Goal: Task Accomplishment & Management: Manage account settings

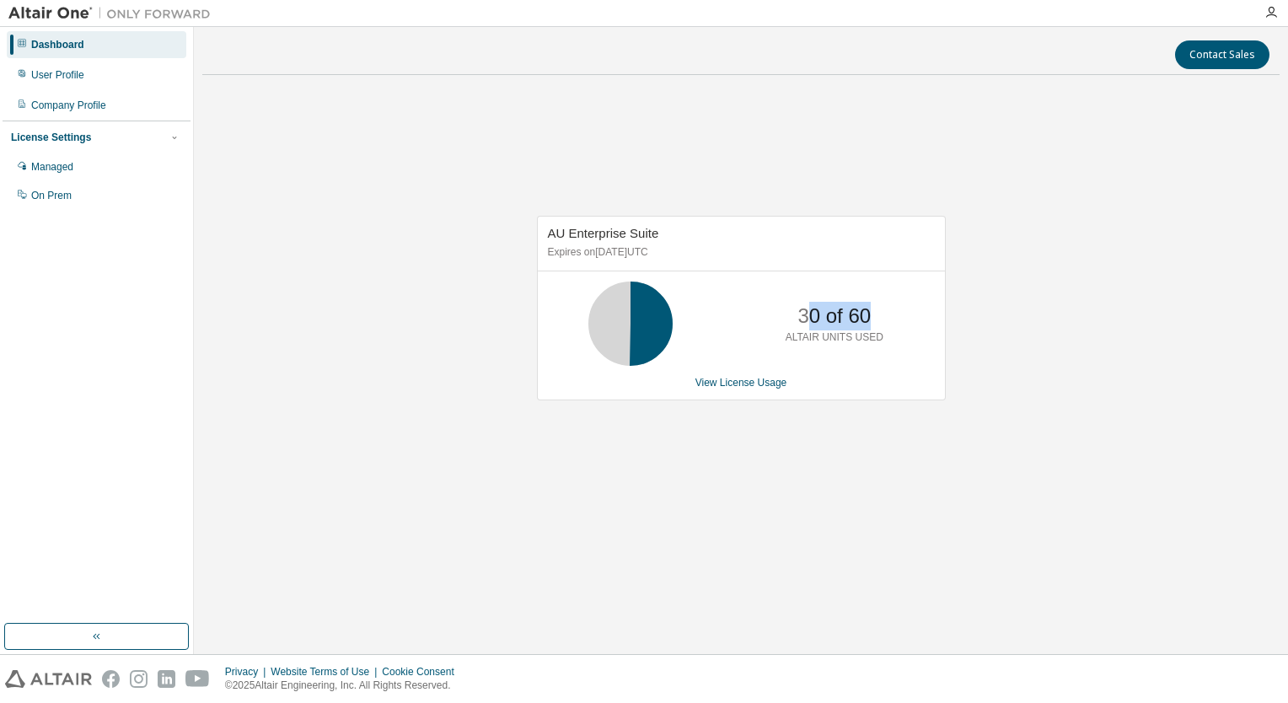
drag, startPoint x: 866, startPoint y: 315, endPoint x: 812, endPoint y: 316, distance: 53.9
click at [812, 316] on p "30 of 60" at bounding box center [833, 316] width 73 height 29
click at [814, 315] on p "30 of 60" at bounding box center [833, 316] width 73 height 29
click at [806, 317] on p "30 of 60" at bounding box center [833, 316] width 73 height 29
click at [87, 73] on div "User Profile" at bounding box center [96, 75] width 179 height 27
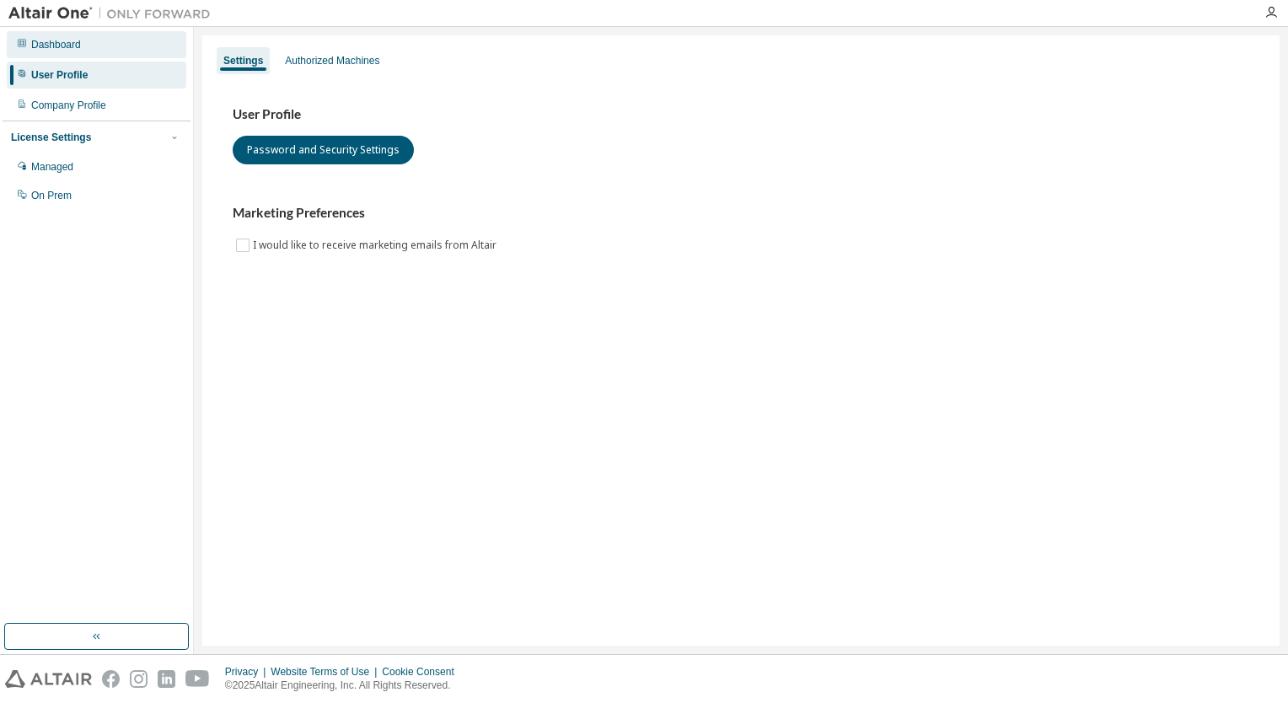
click at [76, 43] on div "Dashboard" at bounding box center [56, 44] width 50 height 13
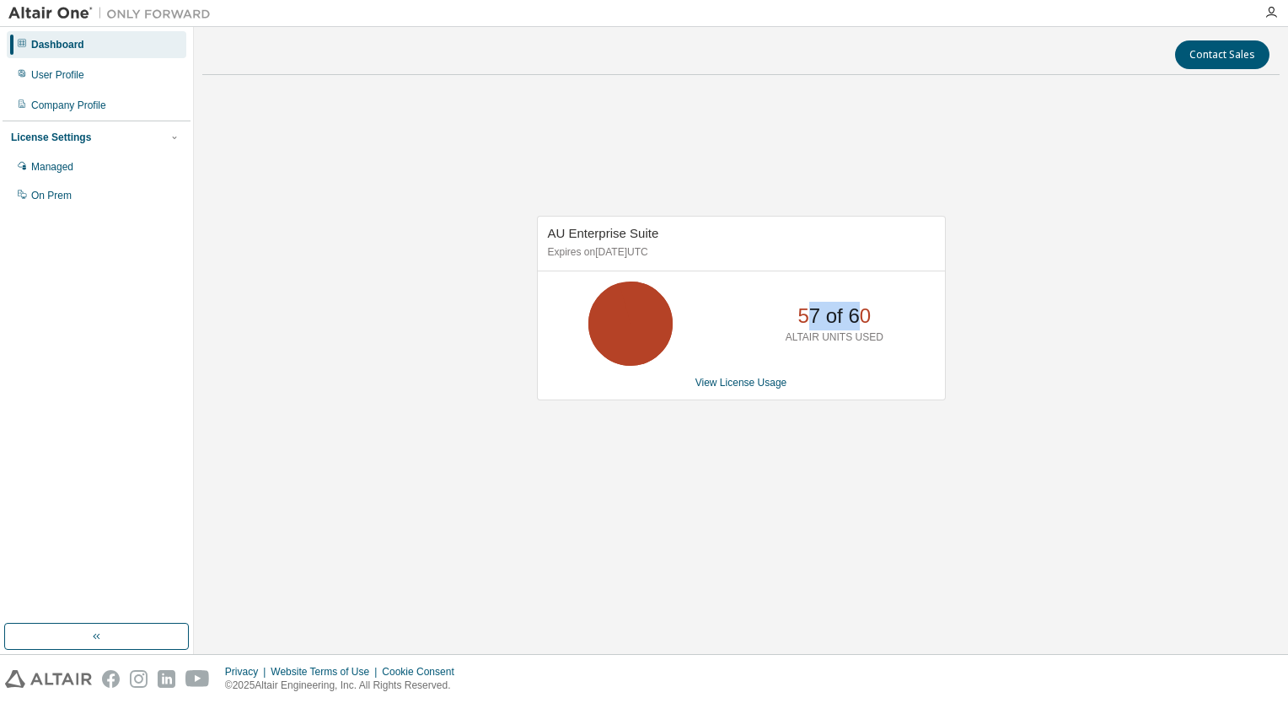
drag, startPoint x: 846, startPoint y: 319, endPoint x: 806, endPoint y: 319, distance: 40.5
click at [806, 319] on p "57 of 60" at bounding box center [833, 316] width 73 height 29
click at [802, 319] on p "57 of 60" at bounding box center [833, 316] width 73 height 29
click at [719, 377] on link "View License Usage" at bounding box center [741, 383] width 92 height 12
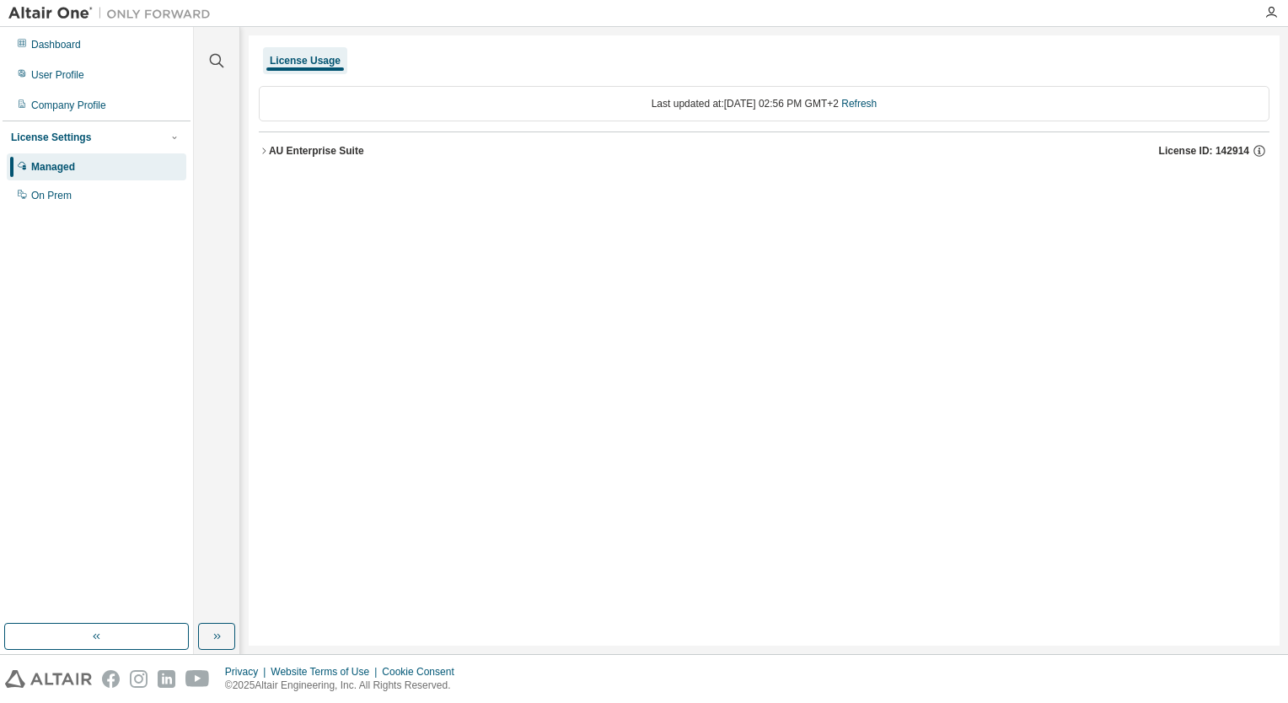
click at [276, 152] on div "AU Enterprise Suite" at bounding box center [316, 150] width 95 height 13
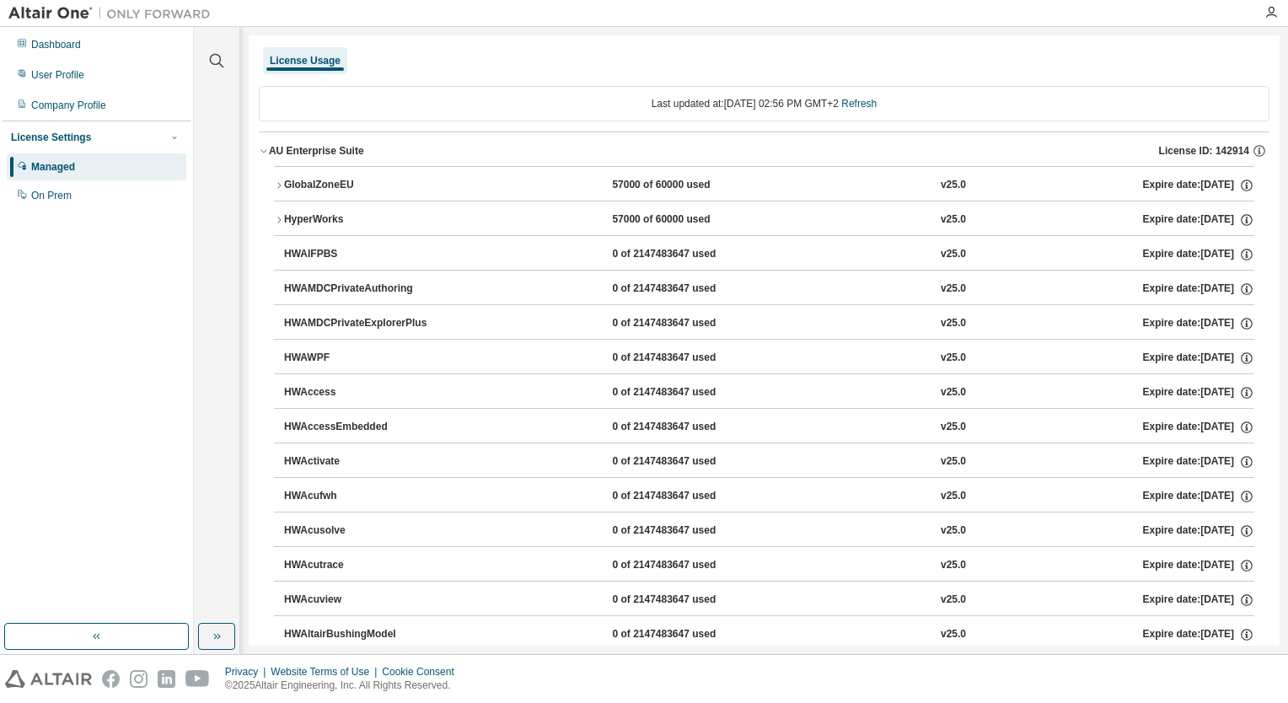
click at [290, 178] on div "GlobalZoneEU" at bounding box center [360, 185] width 152 height 15
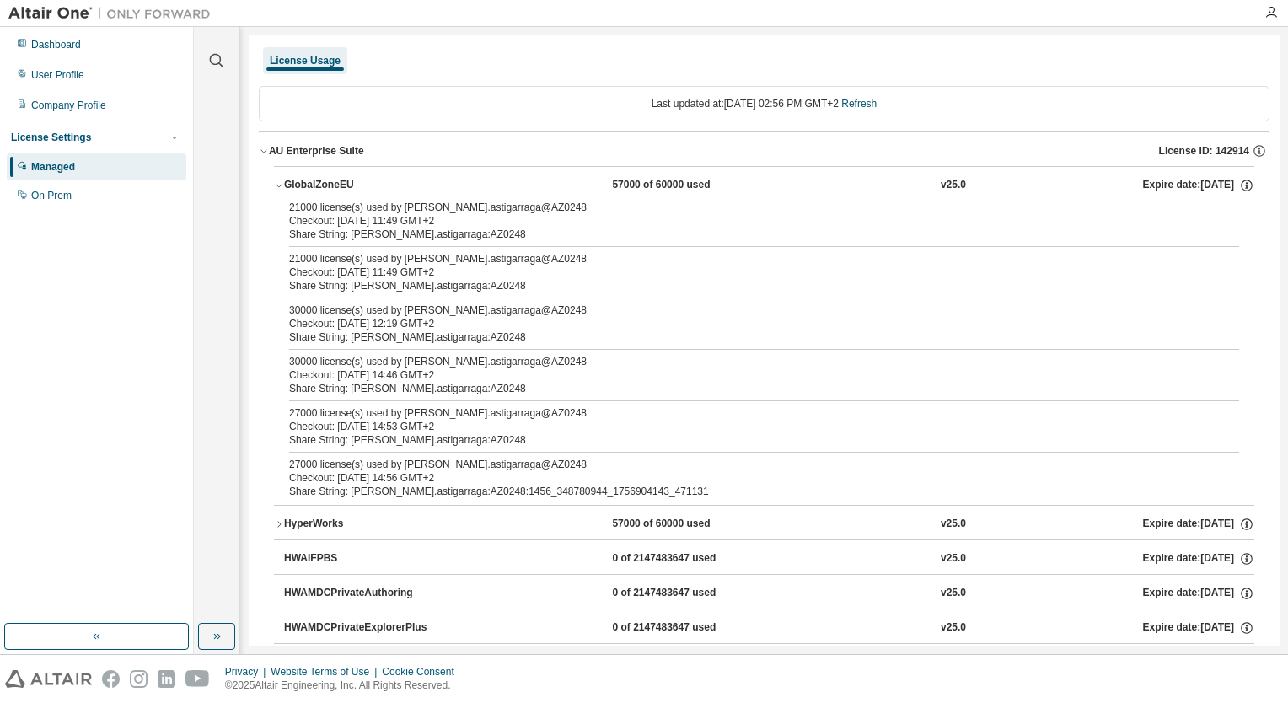
click at [291, 182] on div "GlobalZoneEU" at bounding box center [360, 185] width 152 height 15
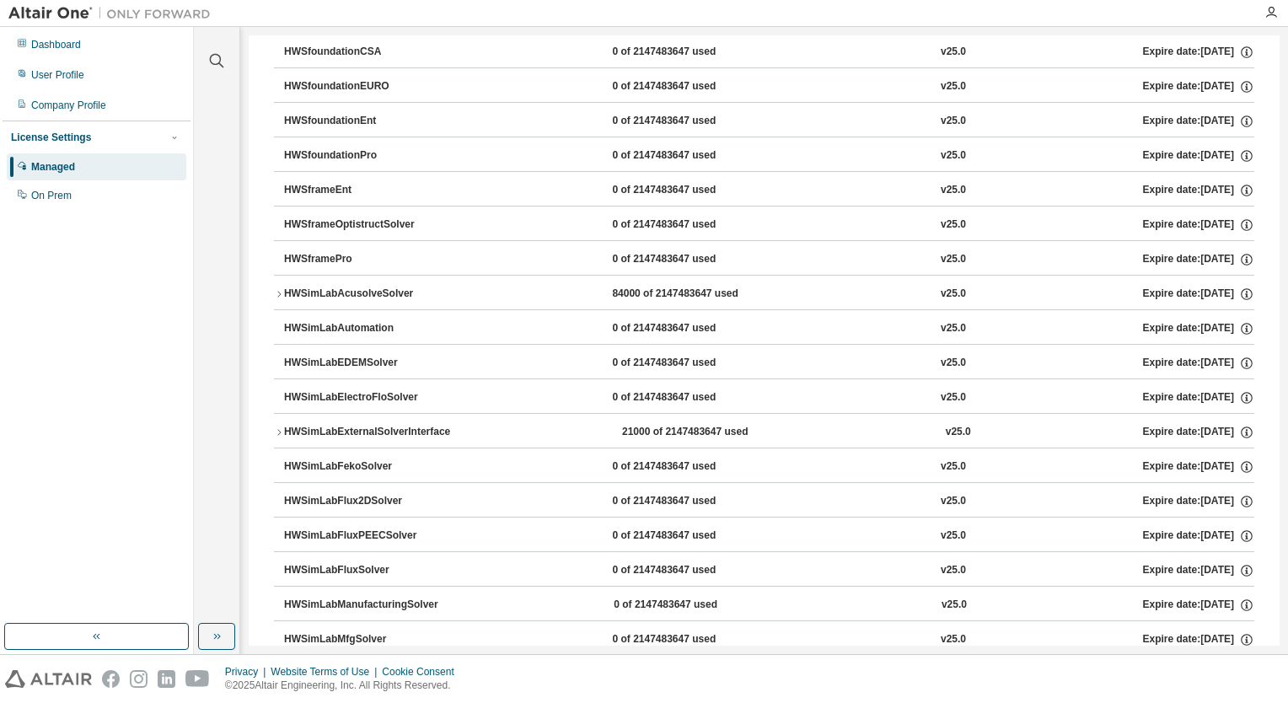
scroll to position [16516, 0]
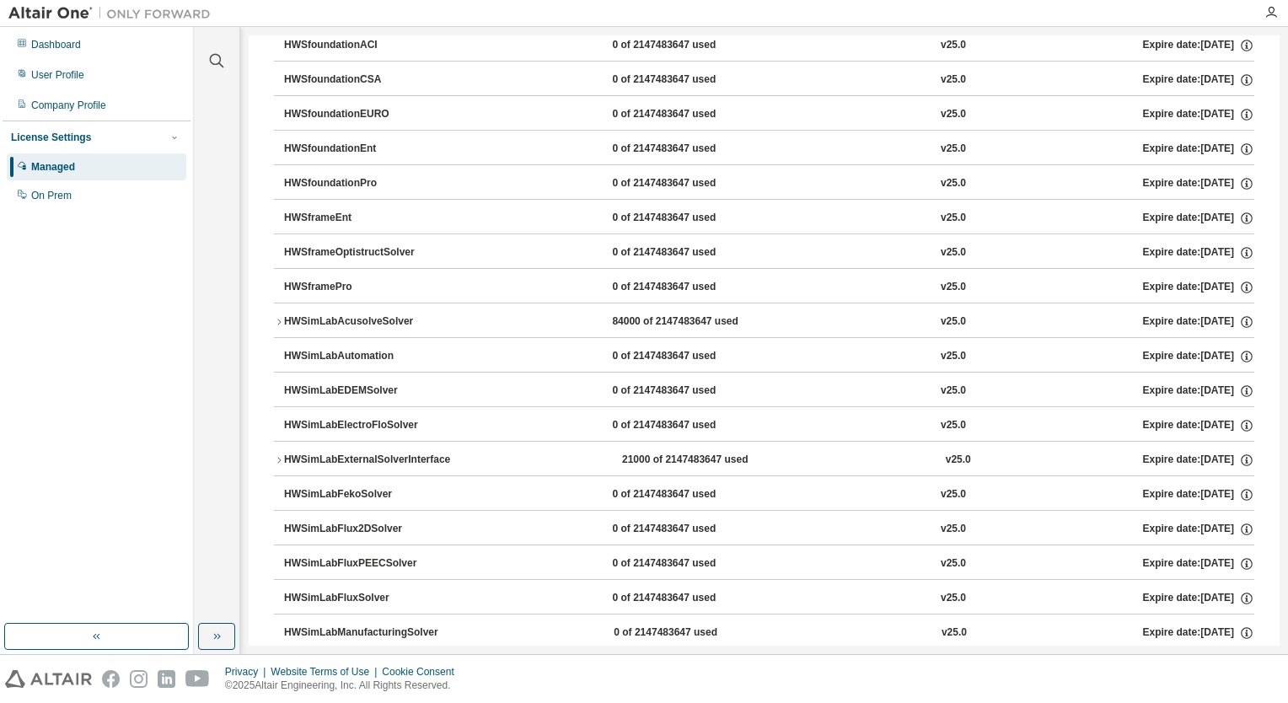
click at [309, 314] on div "HWSimLabAcusolveSolver" at bounding box center [360, 321] width 152 height 15
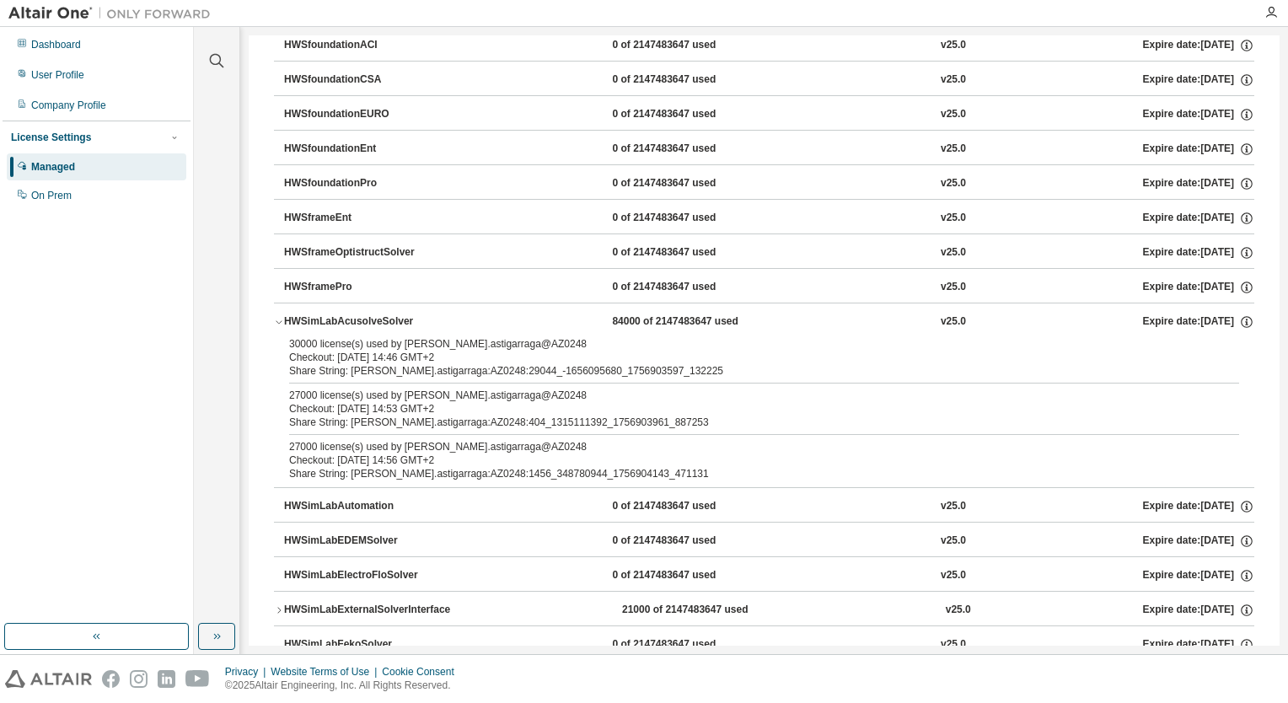
click at [309, 314] on div "HWSimLabAcusolveSolver" at bounding box center [360, 321] width 152 height 15
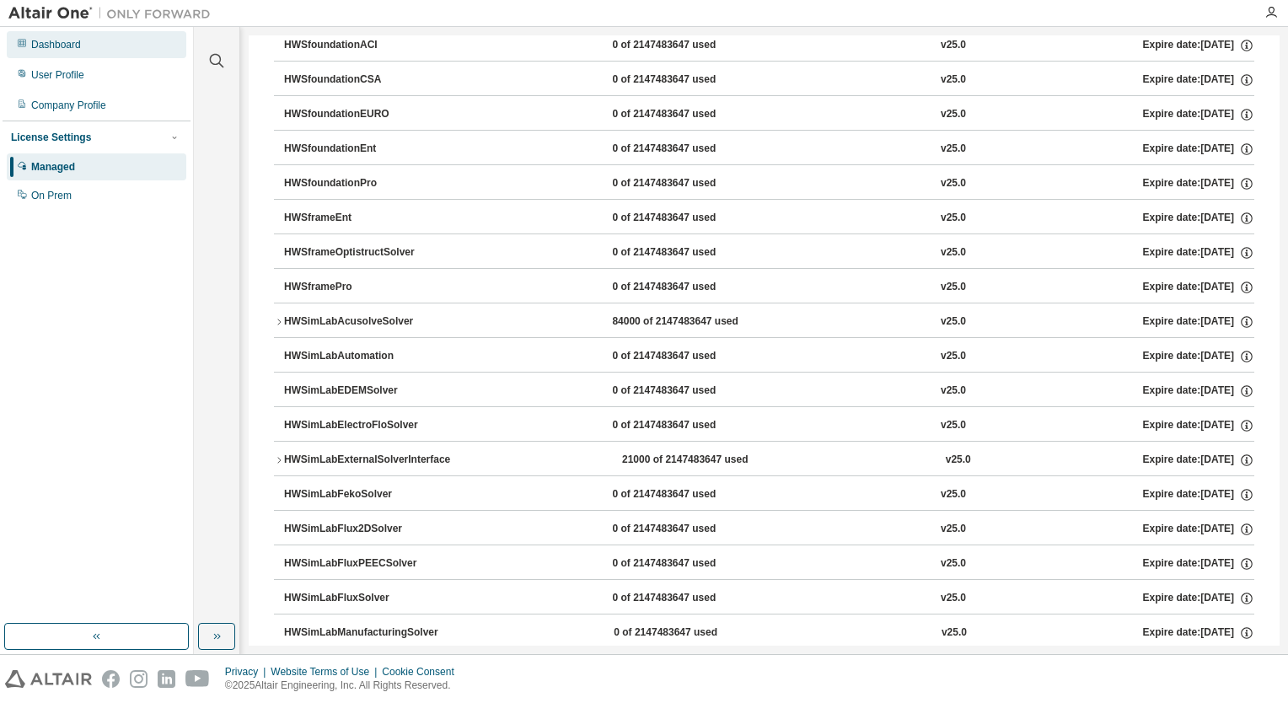
click at [90, 46] on div "Dashboard" at bounding box center [96, 44] width 179 height 27
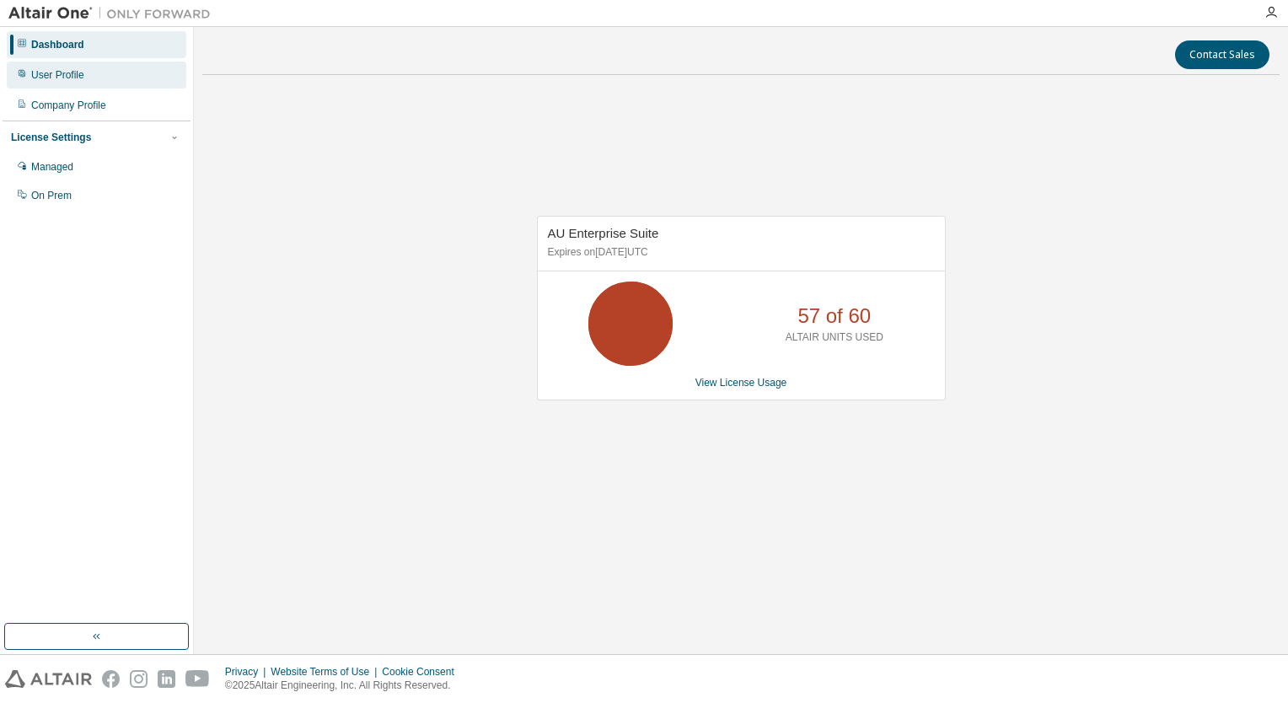
click at [56, 69] on div "User Profile" at bounding box center [57, 74] width 53 height 13
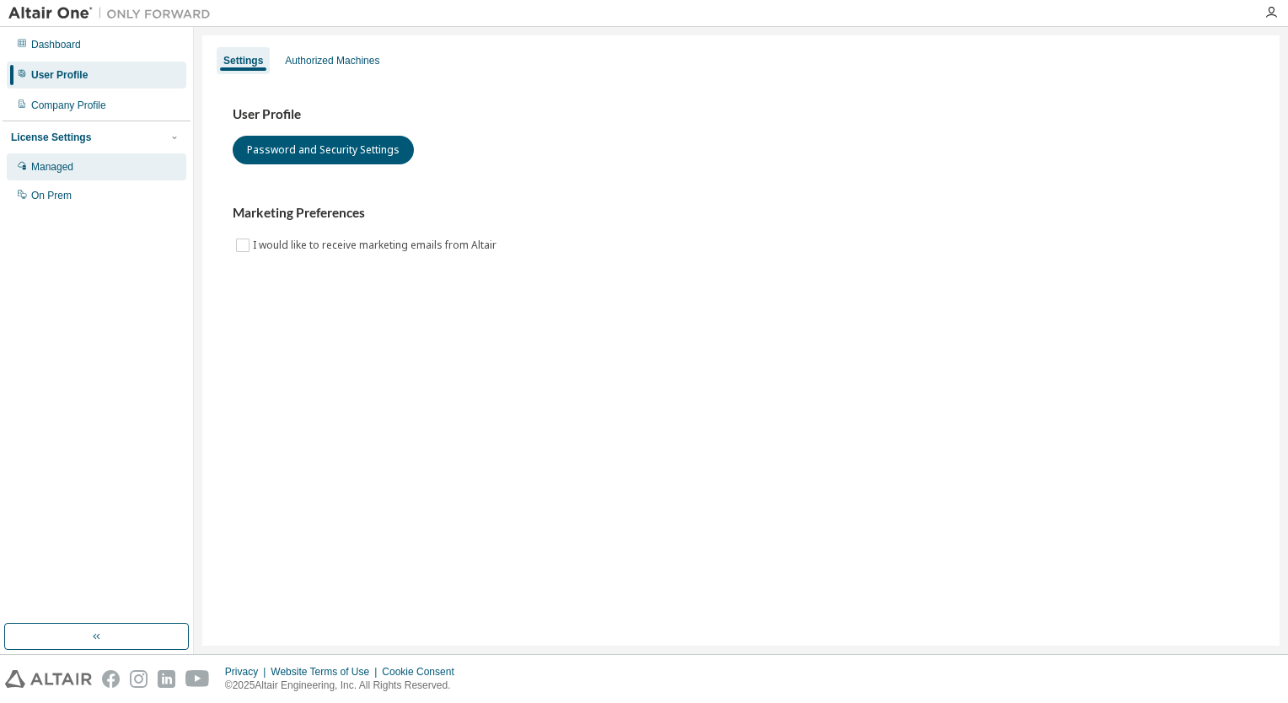
click at [40, 162] on div "Managed" at bounding box center [52, 166] width 42 height 13
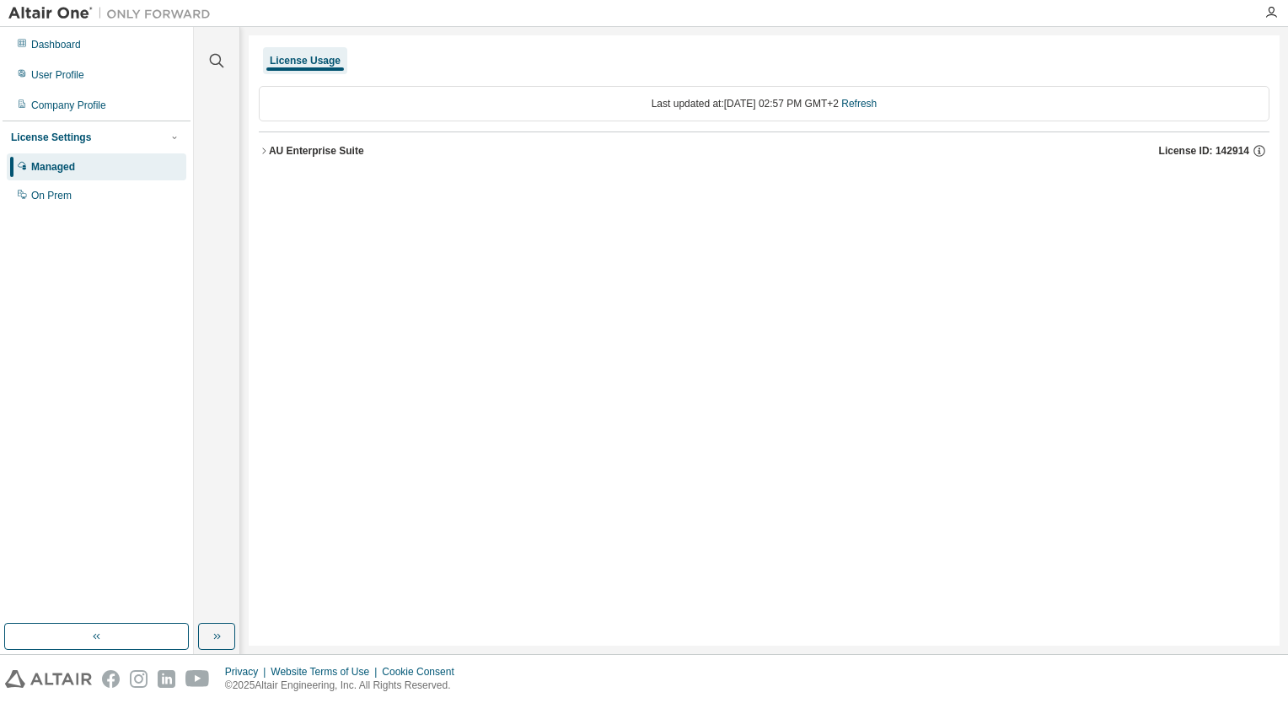
click at [262, 153] on icon "button" at bounding box center [264, 151] width 10 height 10
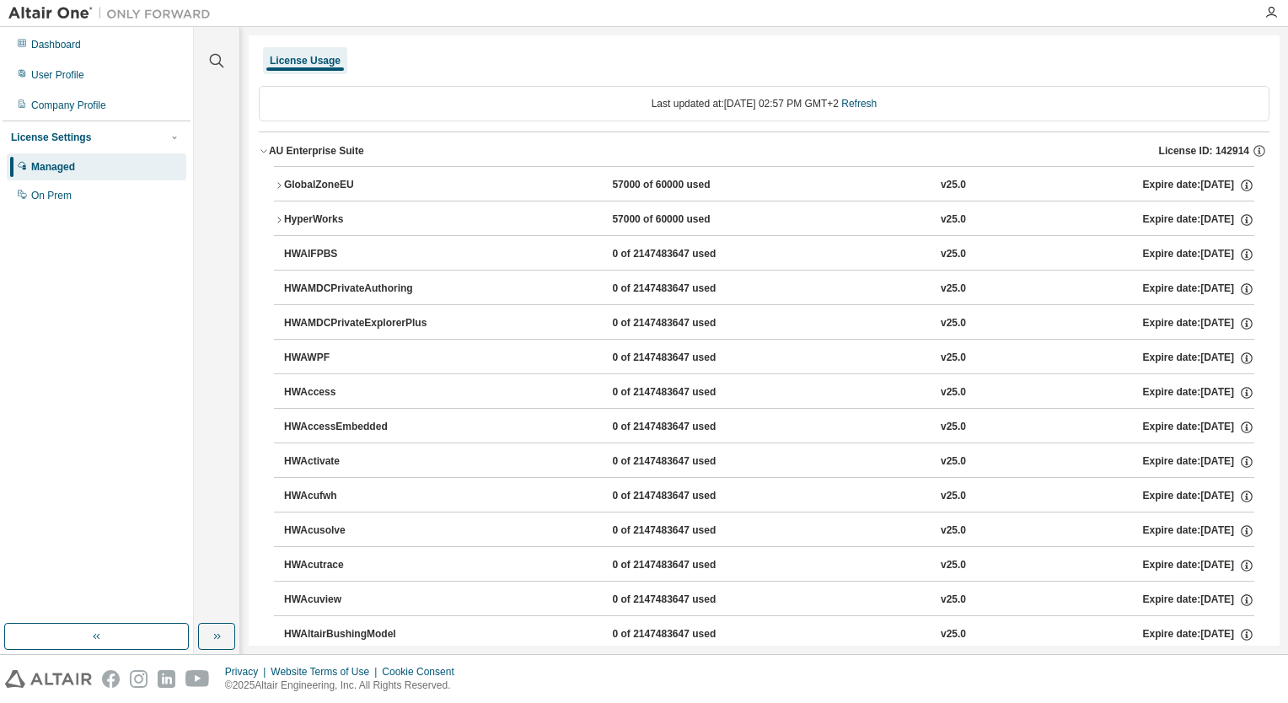
click at [312, 183] on div "GlobalZoneEU" at bounding box center [360, 185] width 152 height 15
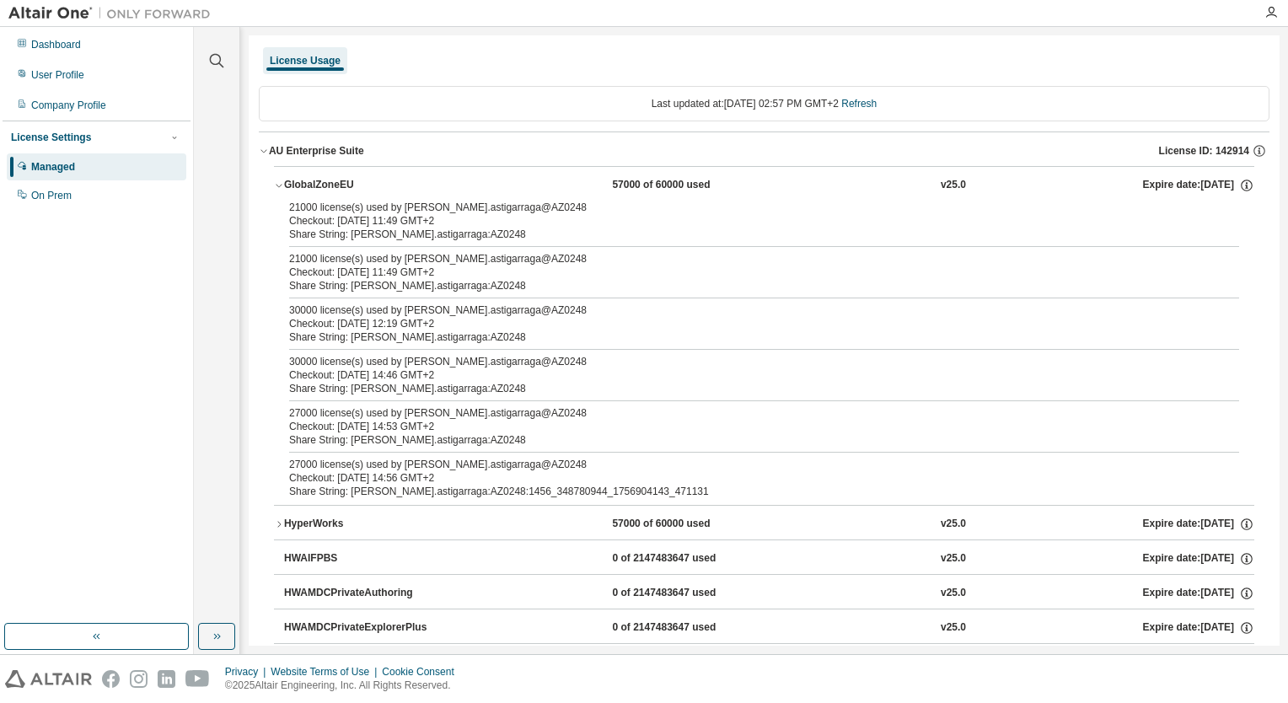
click at [312, 183] on div "GlobalZoneEU" at bounding box center [360, 185] width 152 height 15
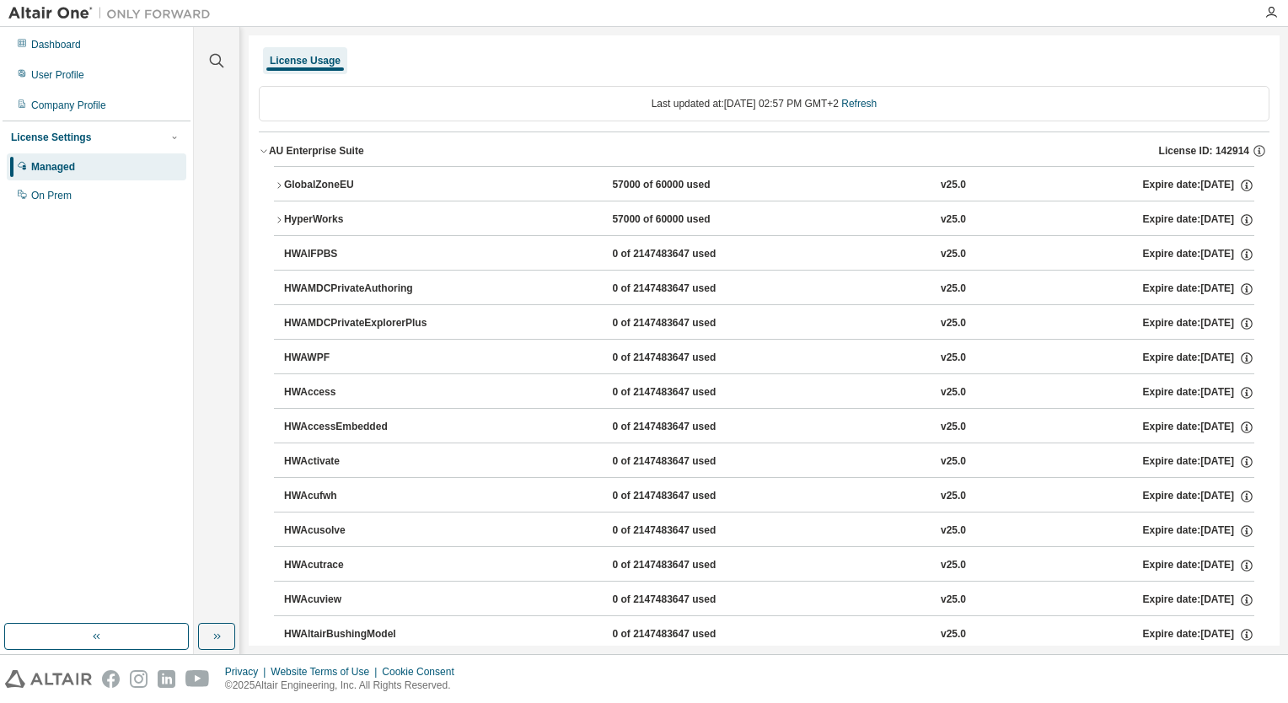
click at [659, 150] on div "AU Enterprise Suite License ID: 142914" at bounding box center [769, 150] width 1000 height 15
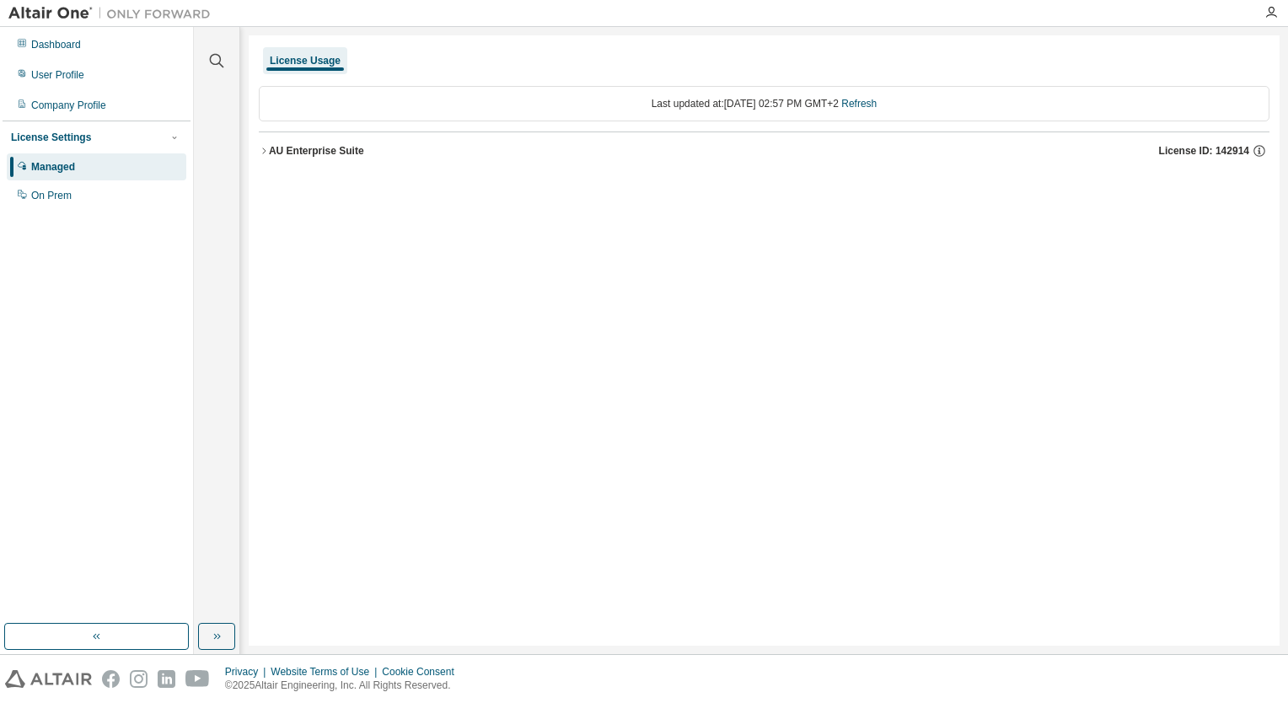
click at [502, 155] on div "AU Enterprise Suite License ID: 142914" at bounding box center [769, 150] width 1000 height 15
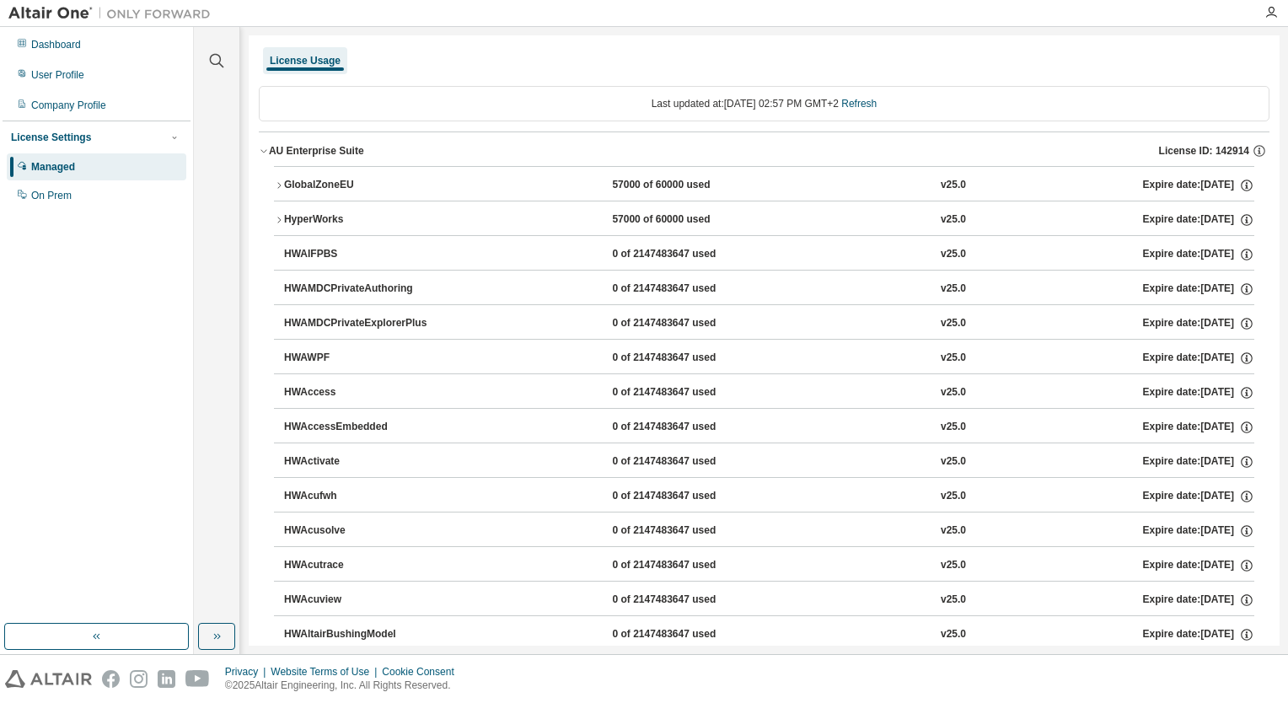
click at [646, 182] on div "57000 of 60000 used" at bounding box center [688, 185] width 152 height 15
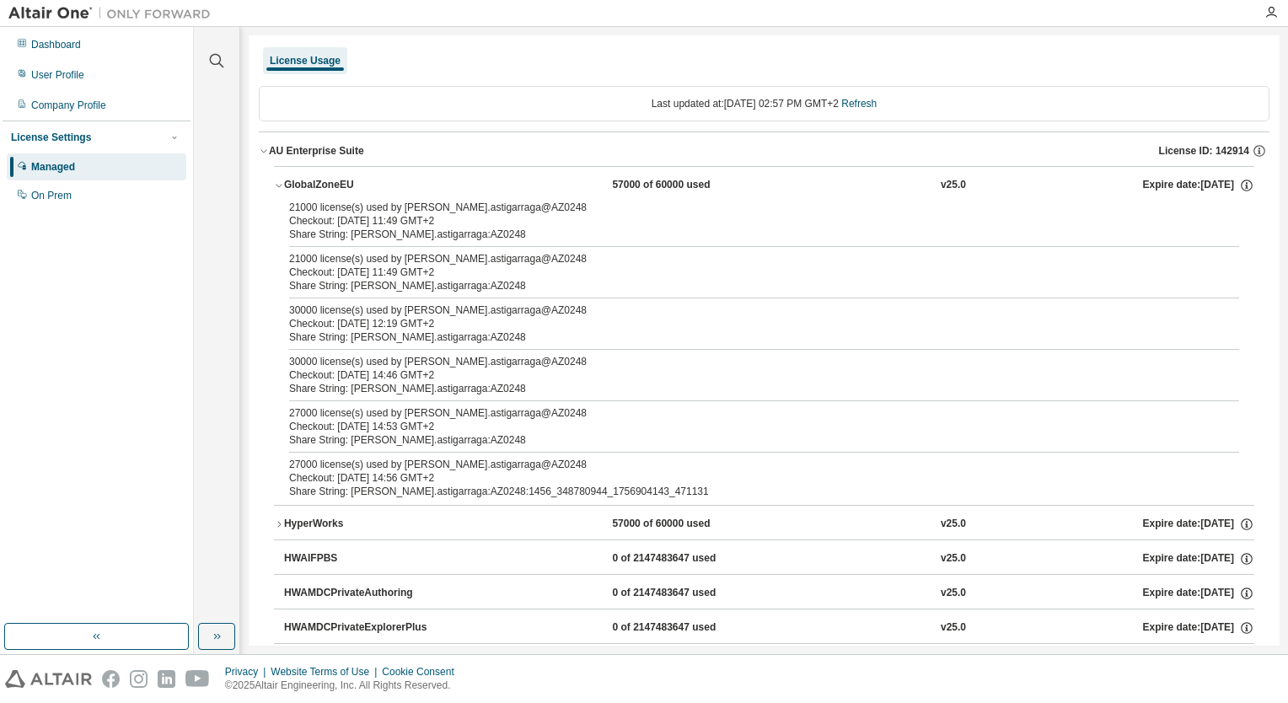
click at [646, 182] on div "57000 of 60000 used" at bounding box center [688, 185] width 152 height 15
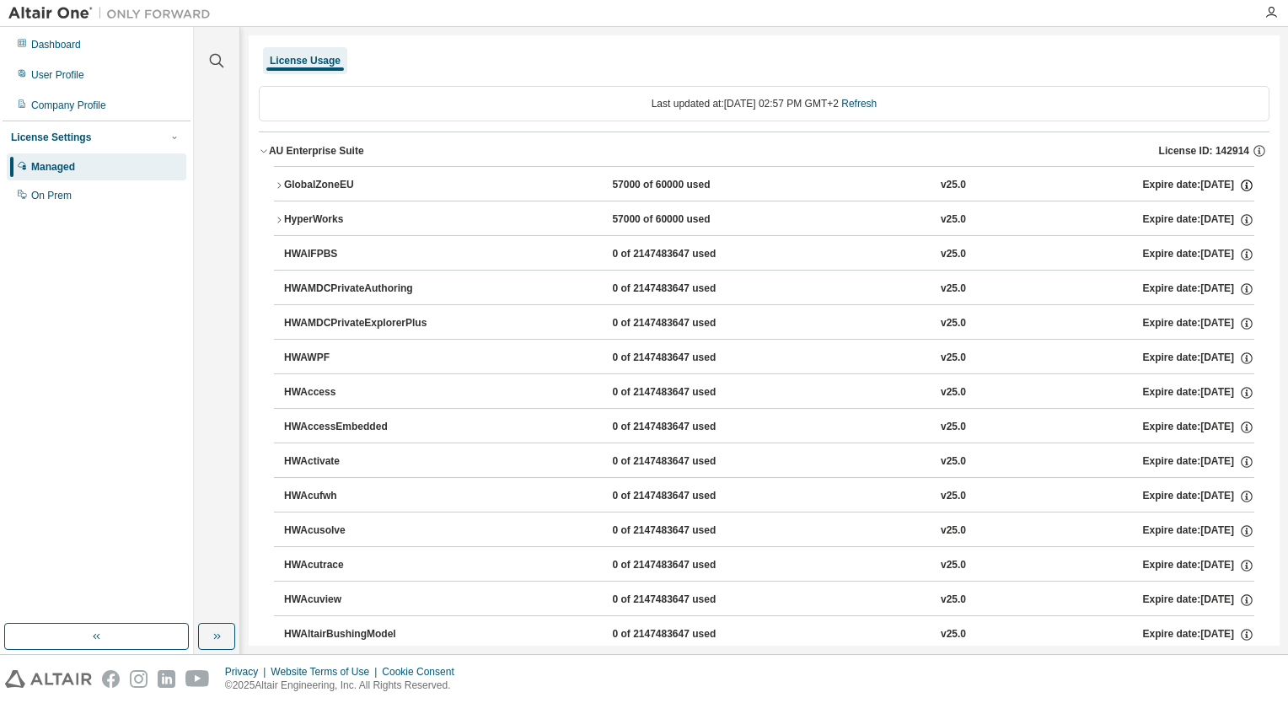
click at [1240, 184] on icon "button" at bounding box center [1246, 185] width 15 height 15
click at [1239, 222] on icon "button" at bounding box center [1246, 219] width 15 height 15
click at [1240, 183] on icon "button" at bounding box center [1246, 185] width 15 height 15
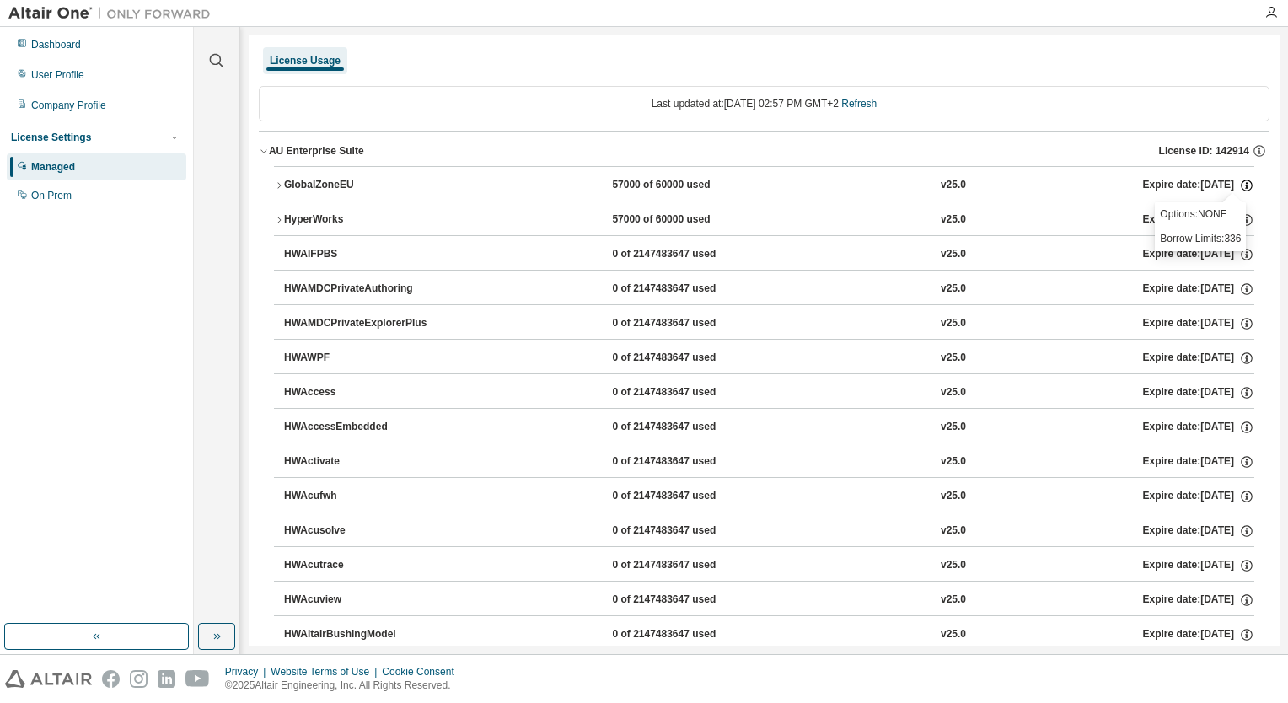
click at [1240, 183] on icon "button" at bounding box center [1246, 185] width 15 height 15
